Goal: Book appointment/travel/reservation

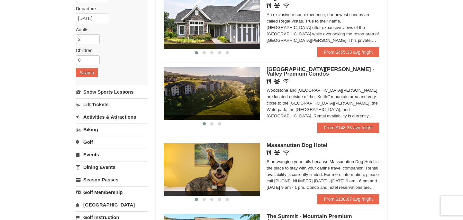
scroll to position [75, 0]
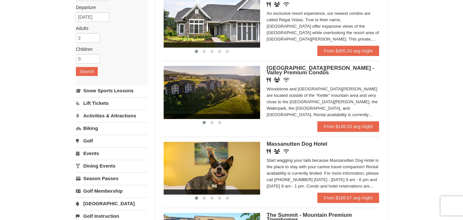
click at [233, 162] on img at bounding box center [212, 168] width 97 height 53
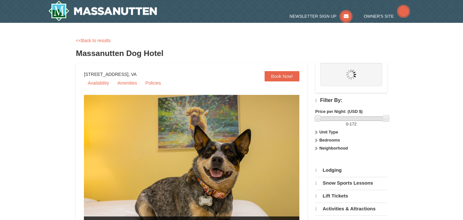
select select "10"
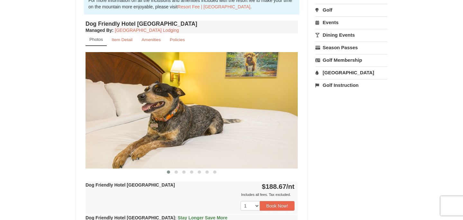
scroll to position [218, 0]
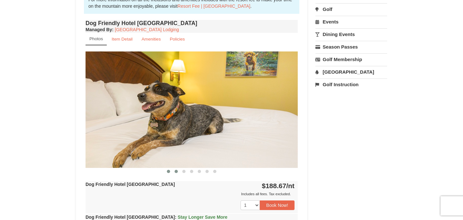
click at [177, 170] on span at bounding box center [176, 171] width 3 height 3
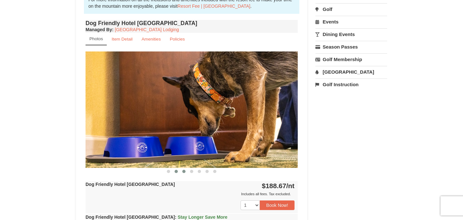
click at [185, 171] on span at bounding box center [183, 171] width 3 height 3
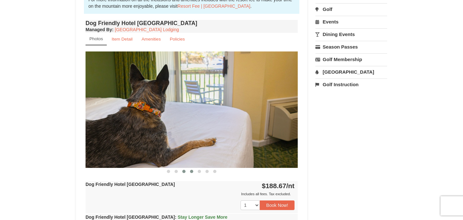
click at [195, 171] on button at bounding box center [192, 171] width 8 height 6
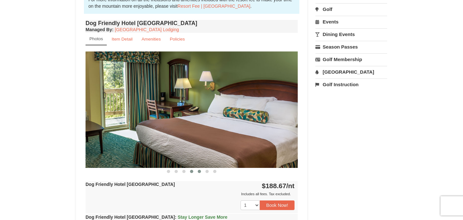
click at [201, 173] on button at bounding box center [200, 171] width 8 height 6
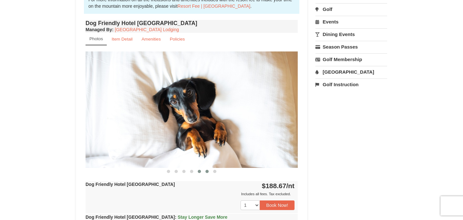
click at [206, 172] on span at bounding box center [207, 171] width 3 height 3
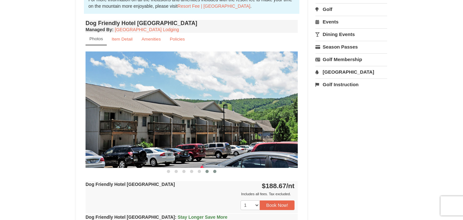
click at [215, 172] on span at bounding box center [214, 171] width 3 height 3
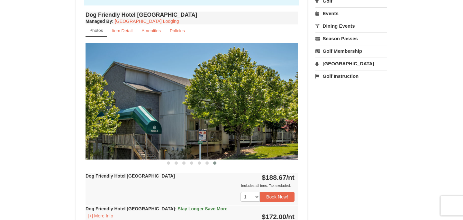
scroll to position [227, 0]
click at [206, 164] on button at bounding box center [207, 163] width 8 height 6
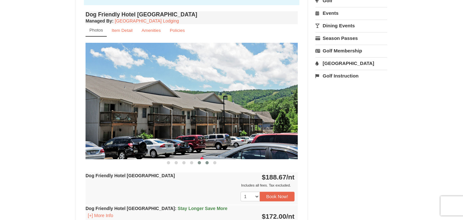
click at [201, 164] on button at bounding box center [200, 163] width 8 height 6
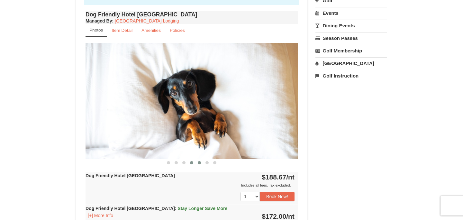
click at [188, 164] on button at bounding box center [192, 163] width 8 height 6
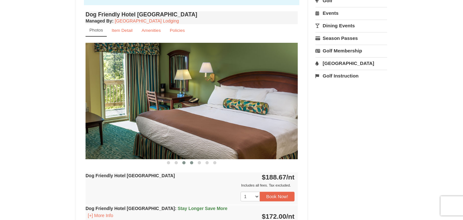
click at [182, 164] on button at bounding box center [184, 163] width 8 height 6
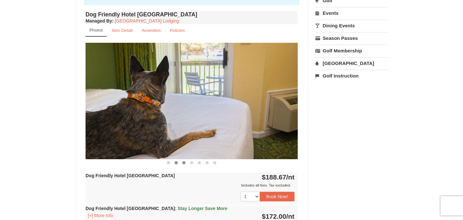
click at [177, 164] on button at bounding box center [176, 163] width 8 height 6
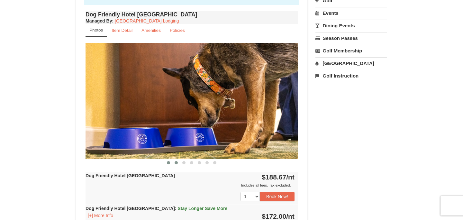
click at [168, 162] on span at bounding box center [168, 162] width 3 height 3
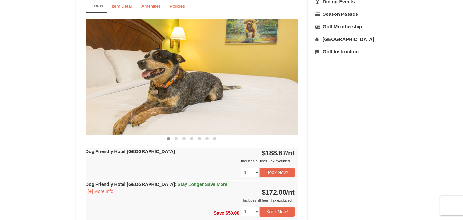
scroll to position [252, 0]
